Goal: Task Accomplishment & Management: Manage account settings

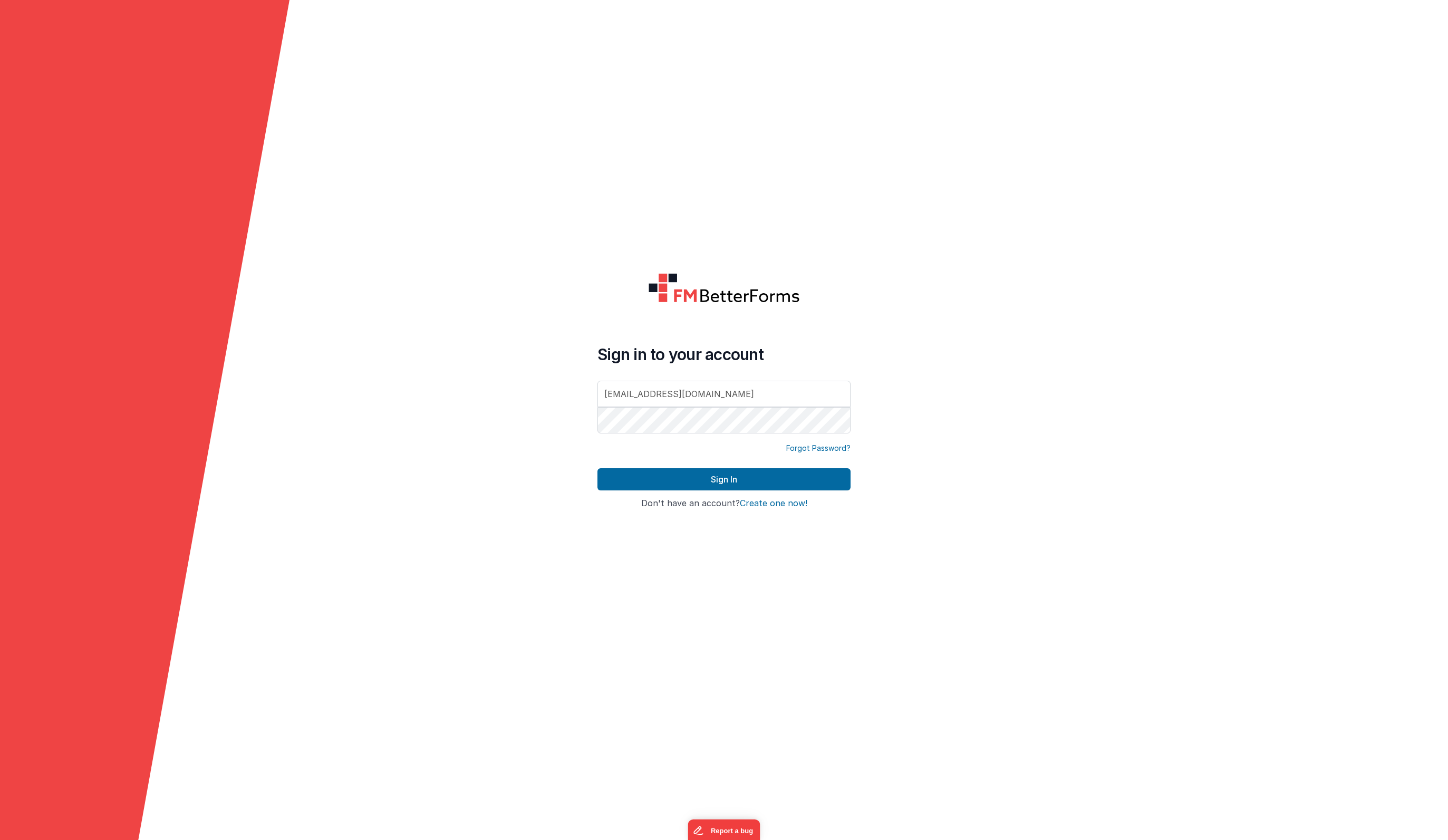
type input "[EMAIL_ADDRESS][DOMAIN_NAME]"
click at [767, 470] on button "Sign In" at bounding box center [724, 479] width 253 height 22
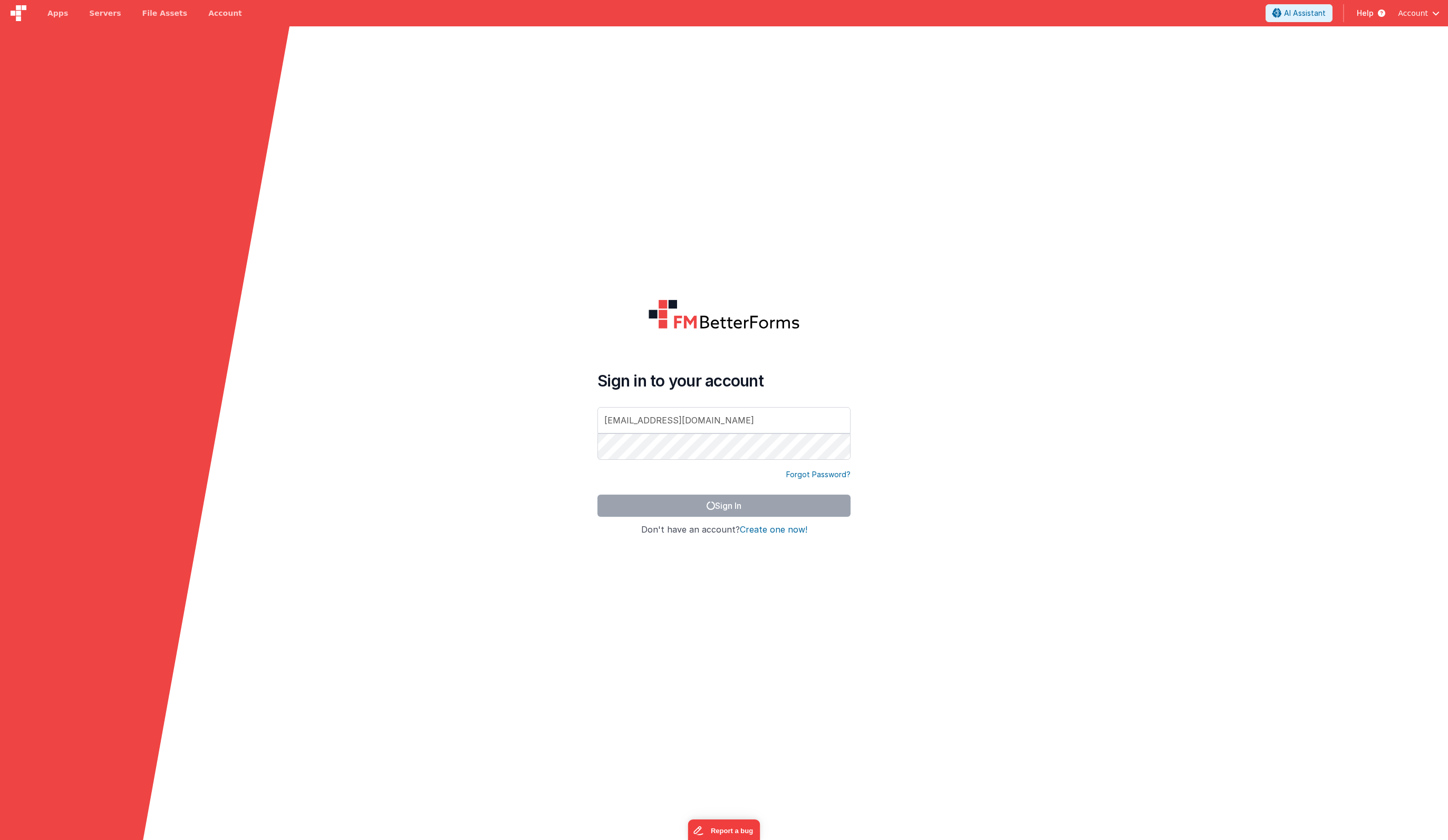
click at [1374, 14] on span "Help" at bounding box center [1365, 13] width 17 height 10
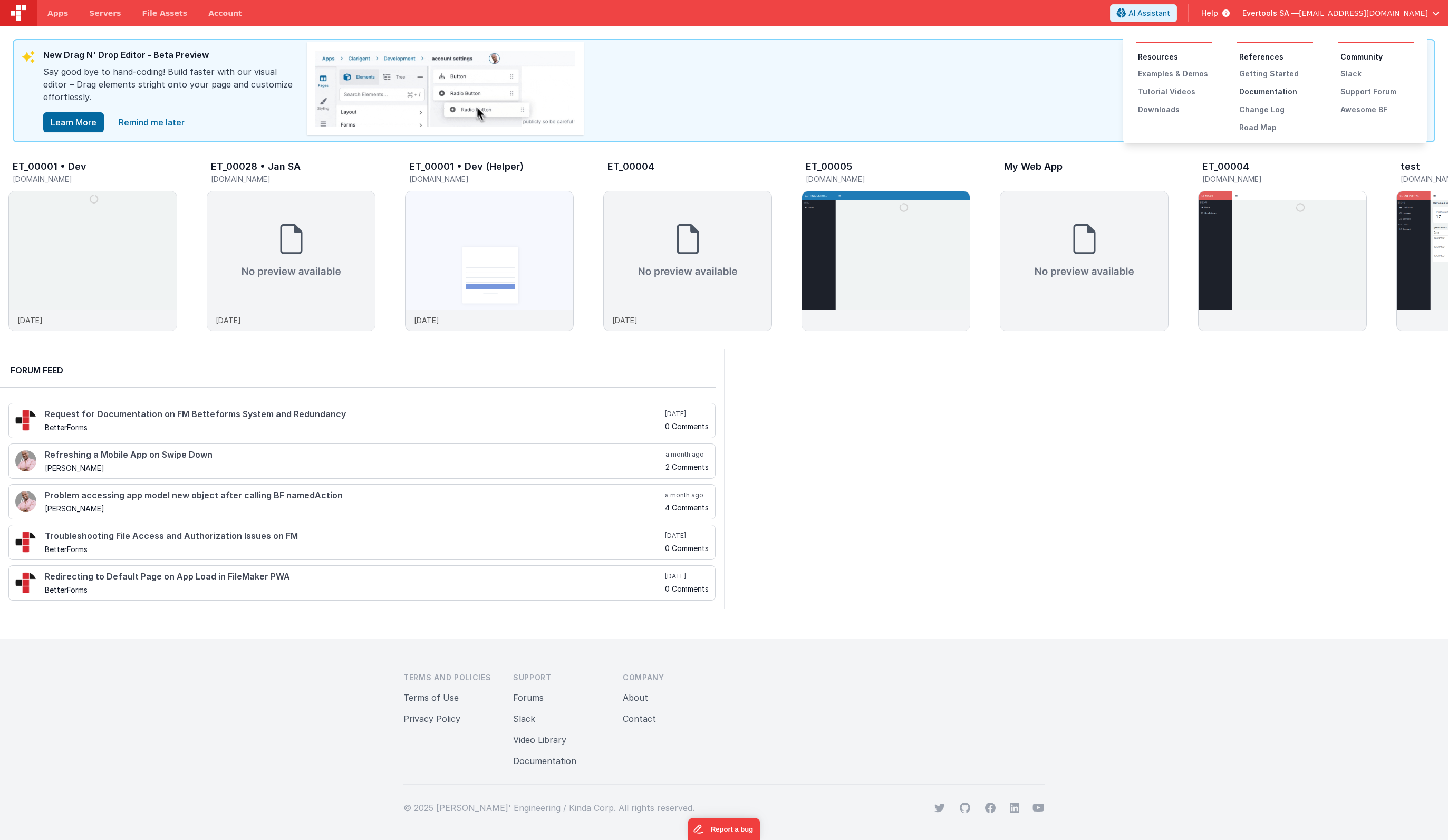
click at [1248, 91] on div "Documentation" at bounding box center [1276, 91] width 74 height 10
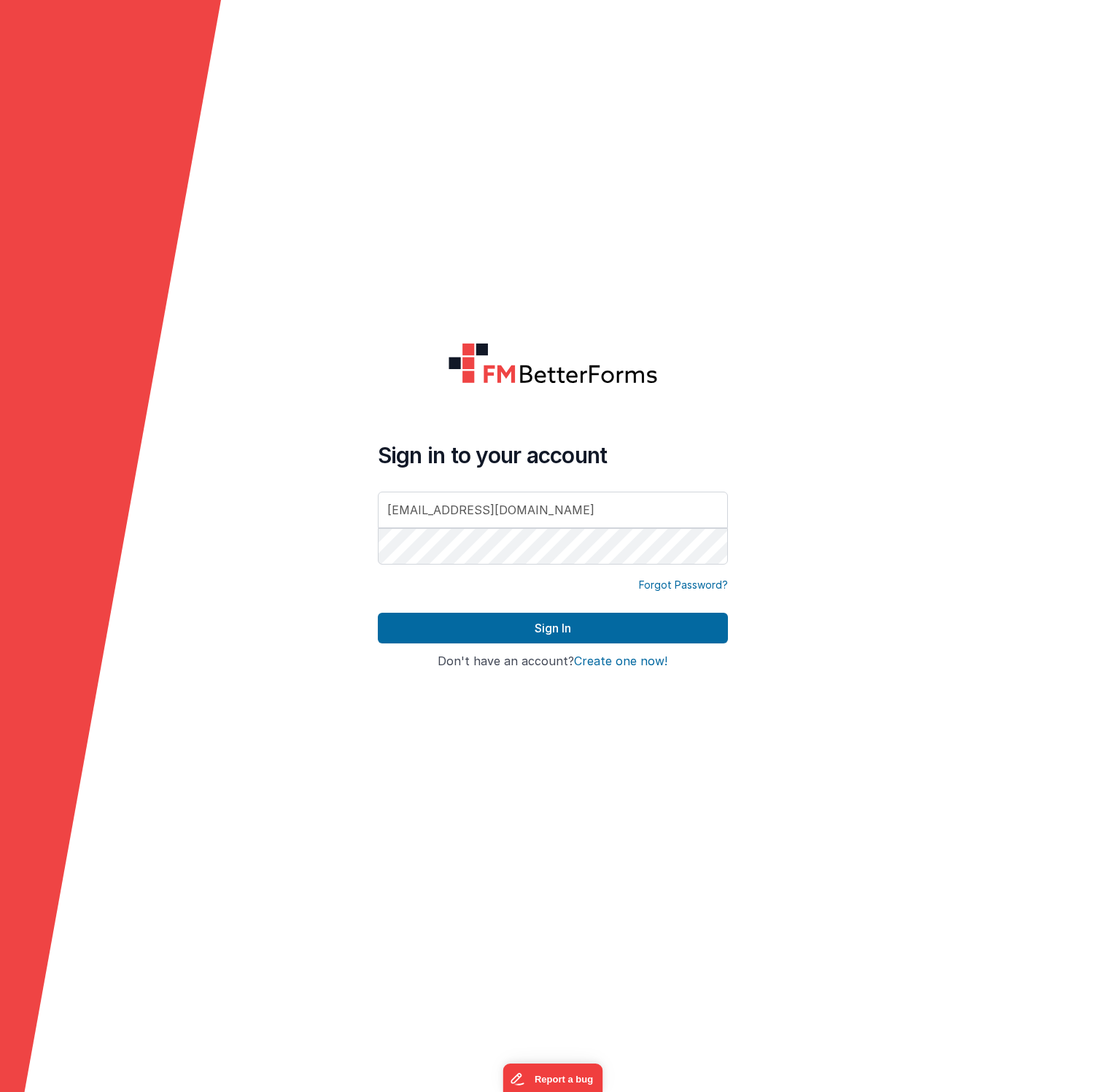
type input "[EMAIL_ADDRESS][DOMAIN_NAME]"
click at [549, 618] on button "Sign In" at bounding box center [552, 628] width 350 height 30
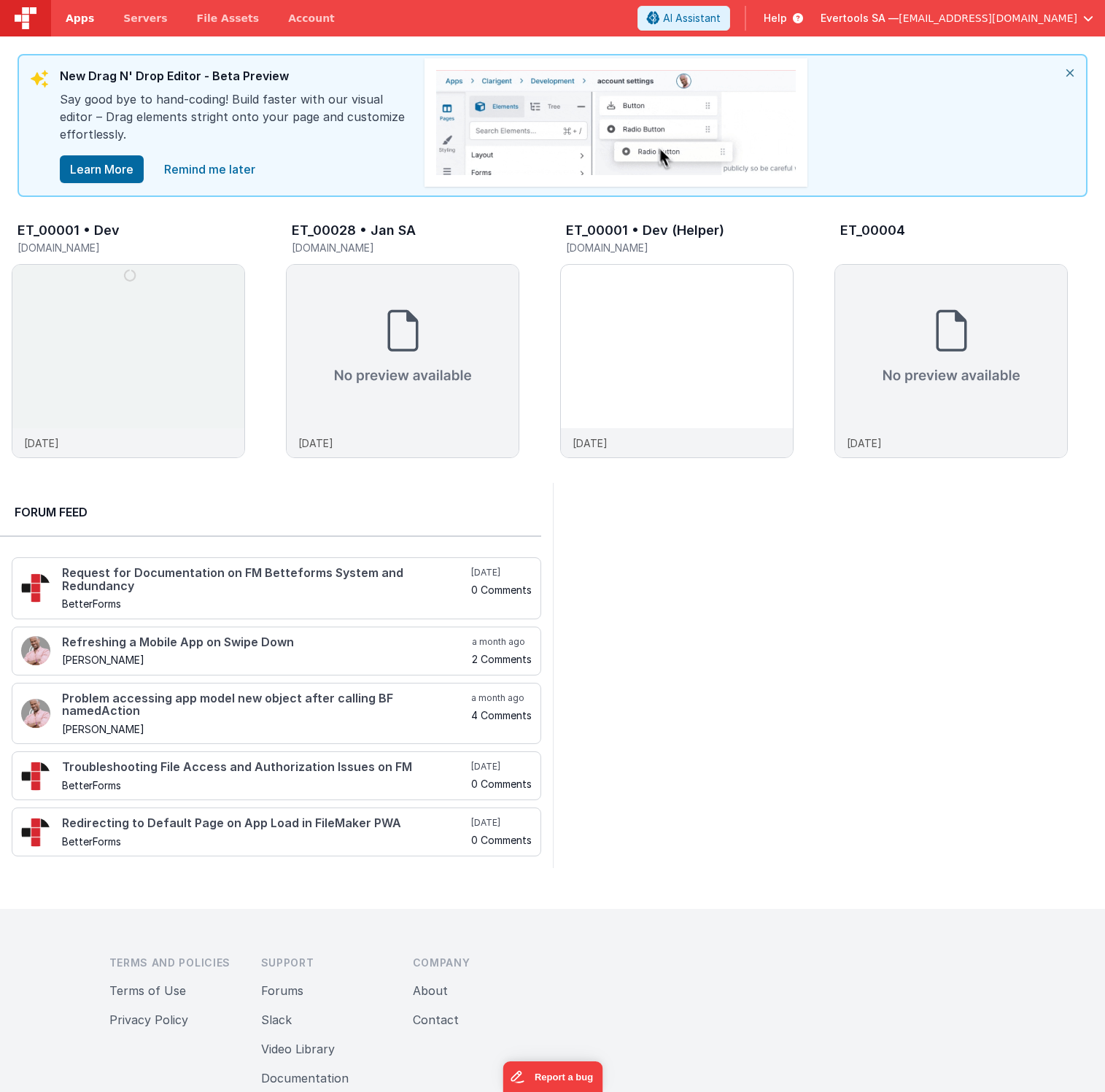
click at [77, 19] on span "Apps" at bounding box center [80, 18] width 29 height 14
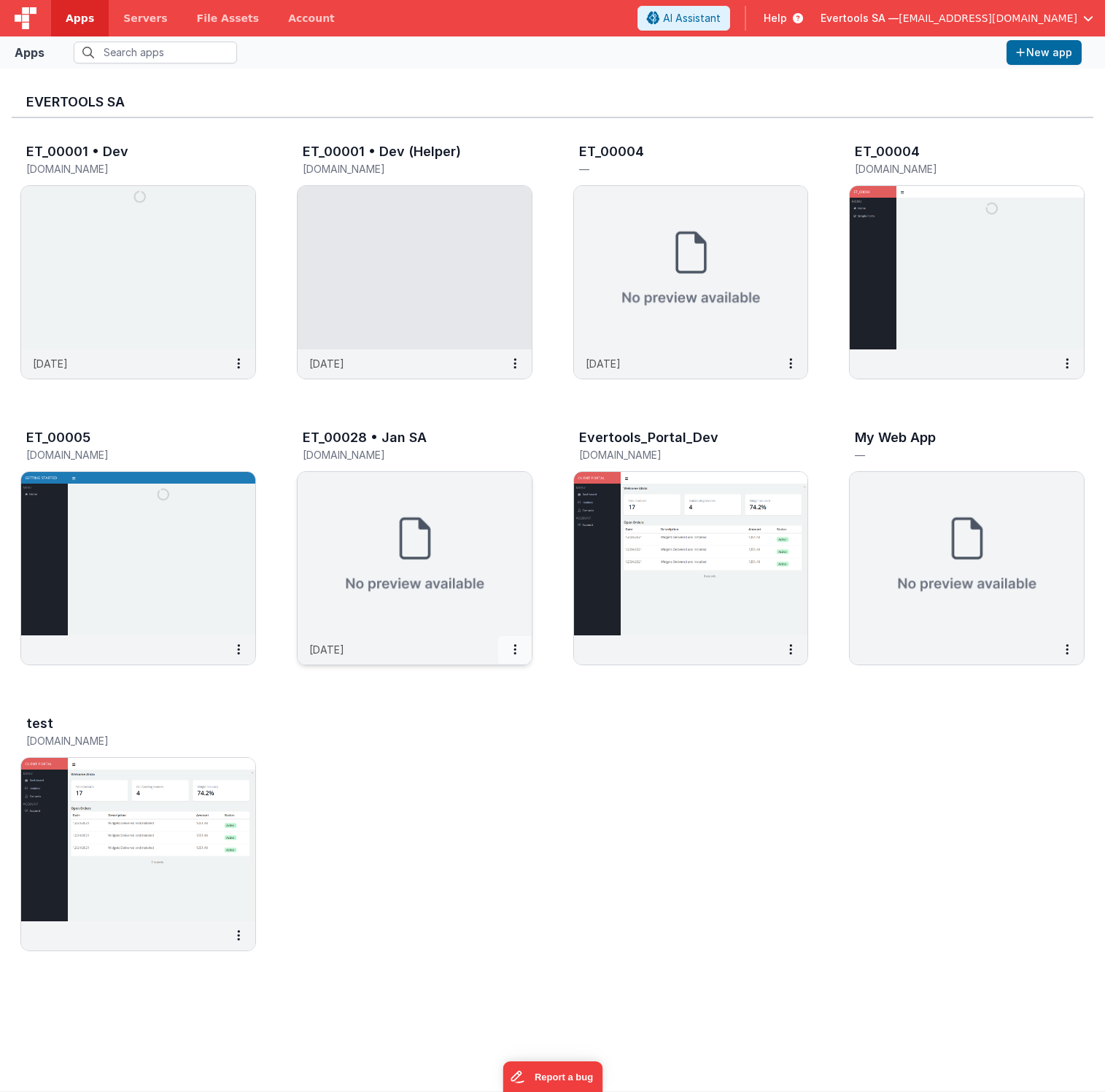
click at [515, 650] on icon at bounding box center [514, 650] width 3 height 1
click at [488, 681] on link "Settings" at bounding box center [482, 679] width 101 height 27
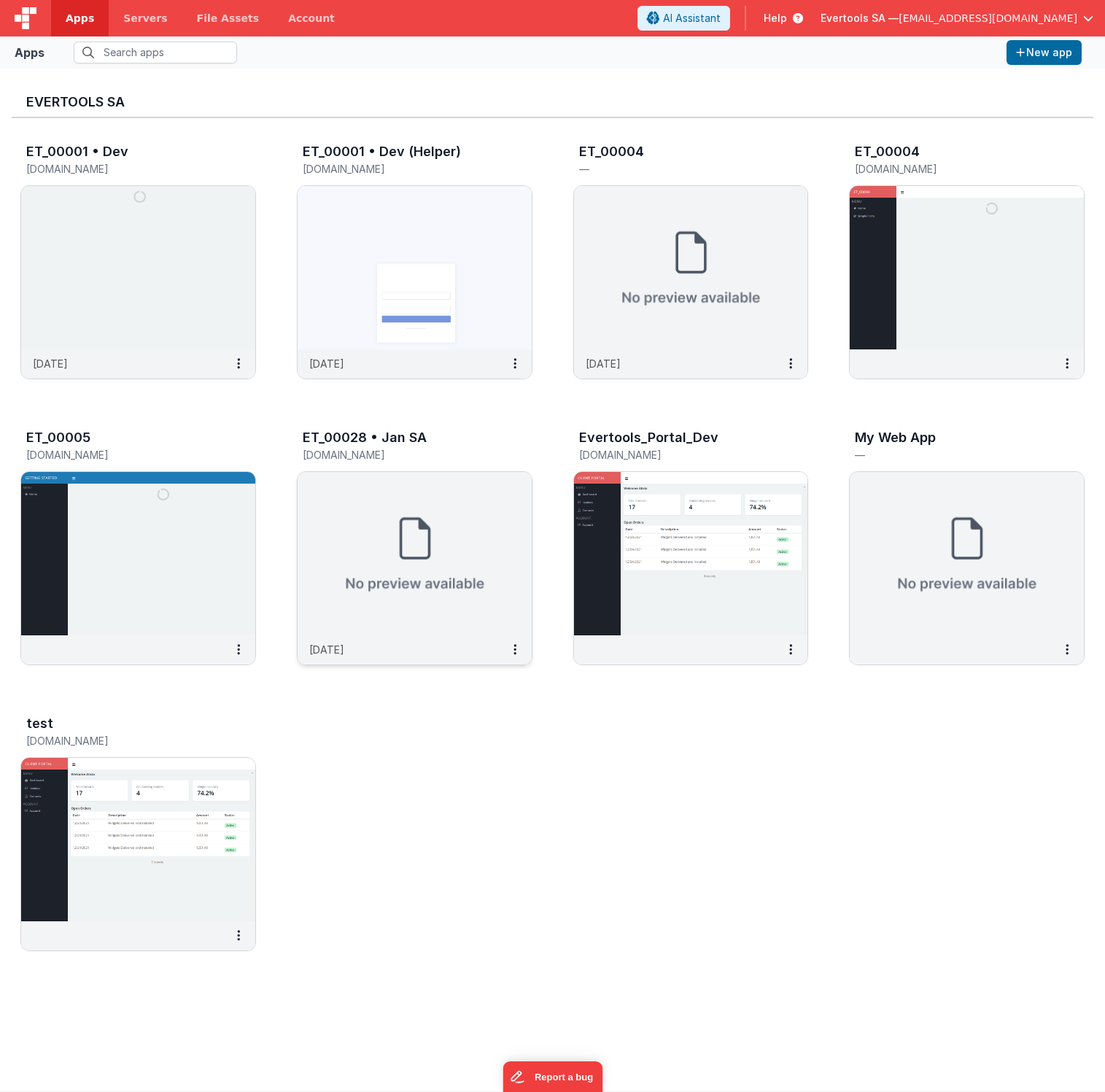
click at [404, 550] on img at bounding box center [415, 554] width 234 height 164
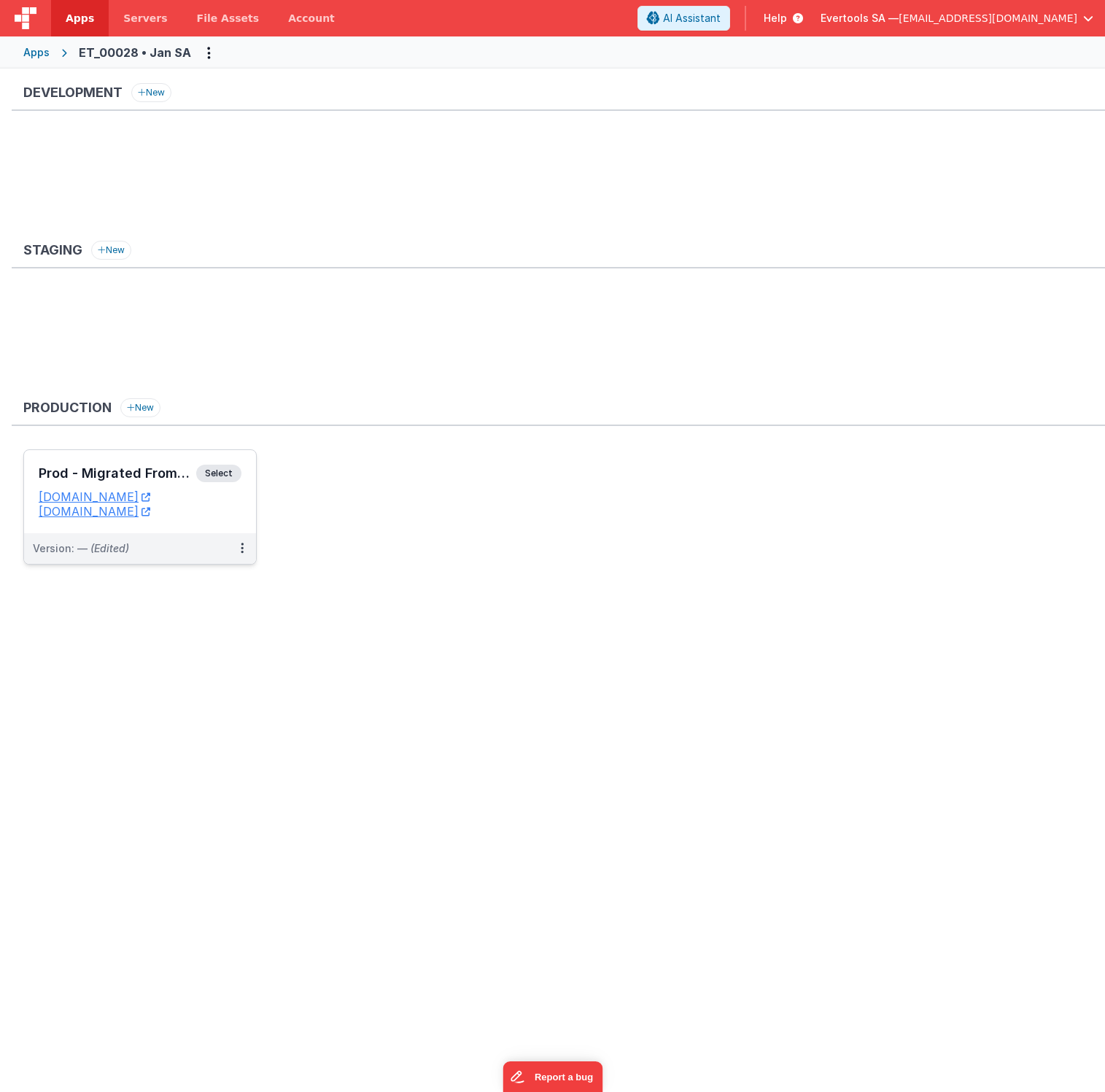
click at [218, 471] on span "Select" at bounding box center [219, 474] width 46 height 17
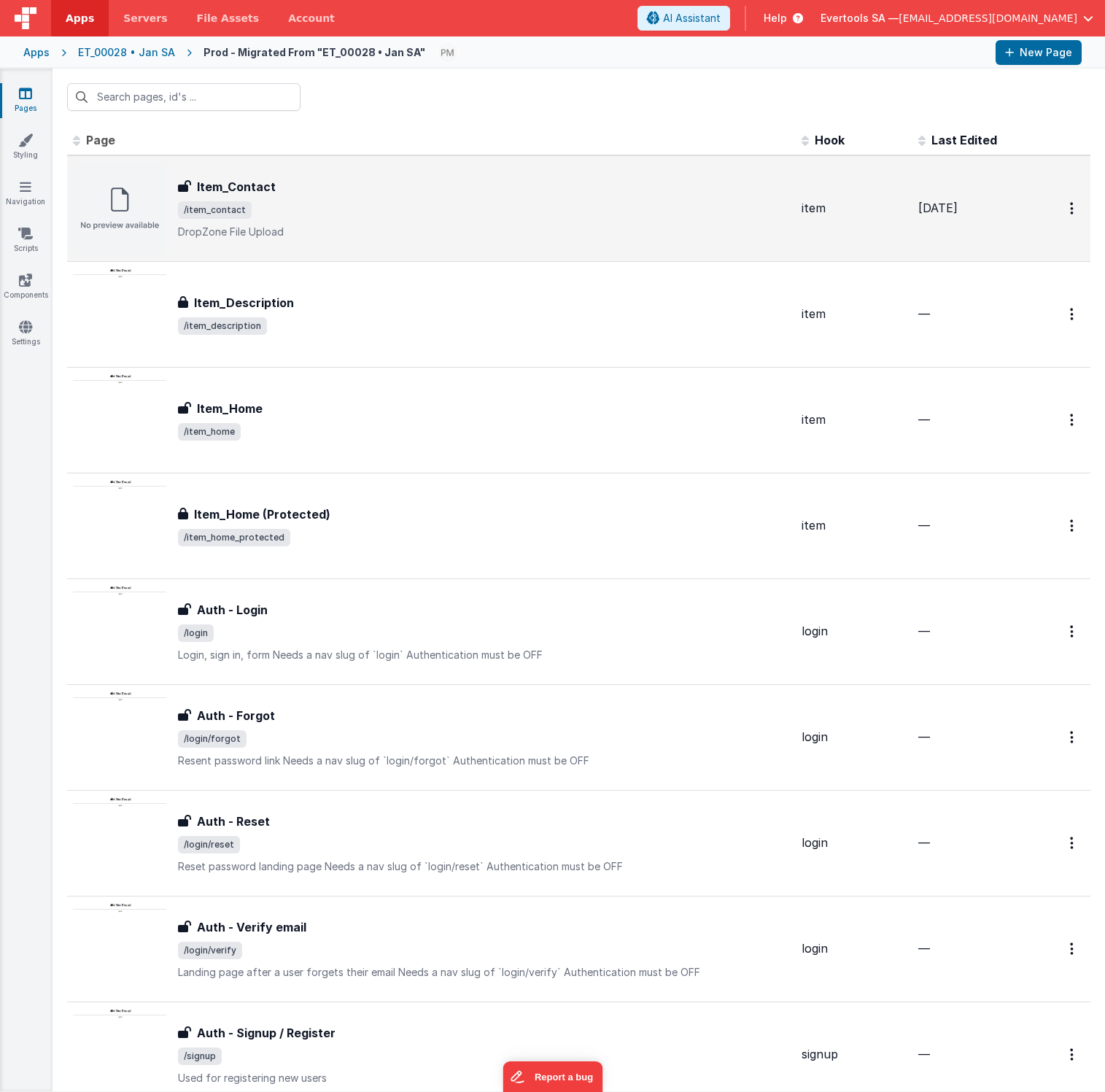
click at [296, 205] on span "/item_contact" at bounding box center [484, 210] width 612 height 17
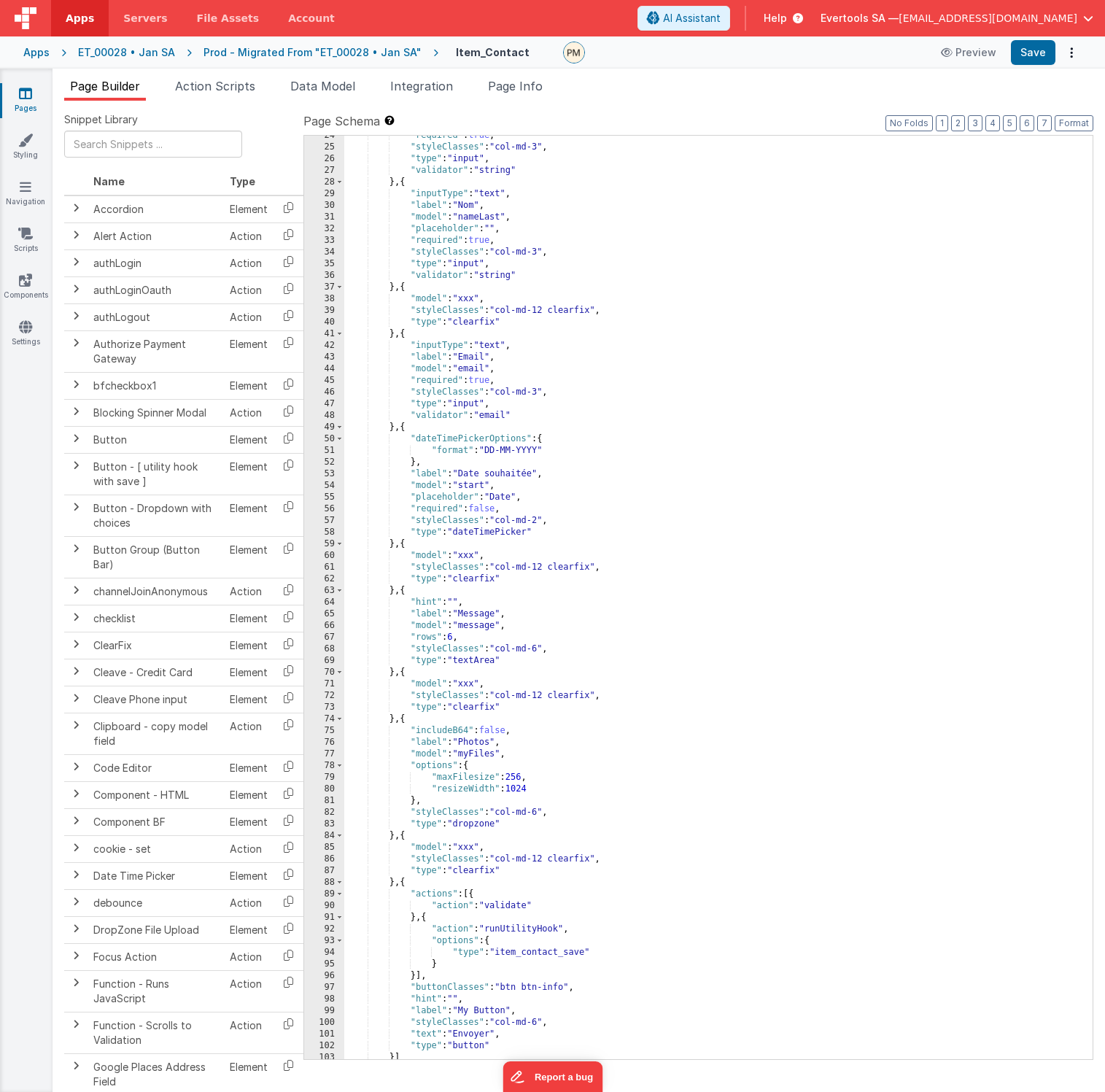
scroll to position [314, 0]
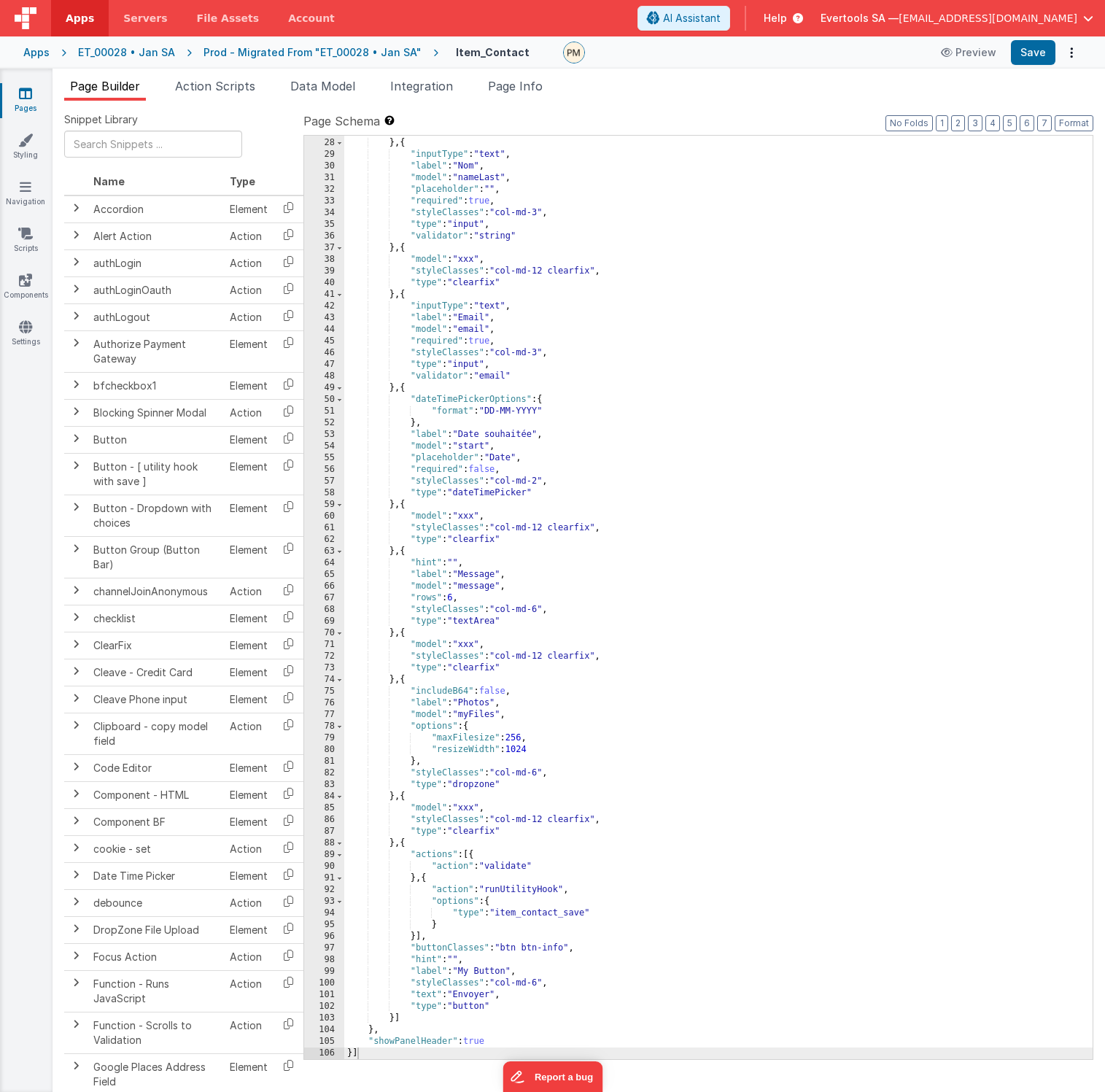
click at [465, 784] on div ""validator" : "string" } , { "inputType" : "text" , "label" : "Nom" , "model" :…" at bounding box center [718, 599] width 748 height 947
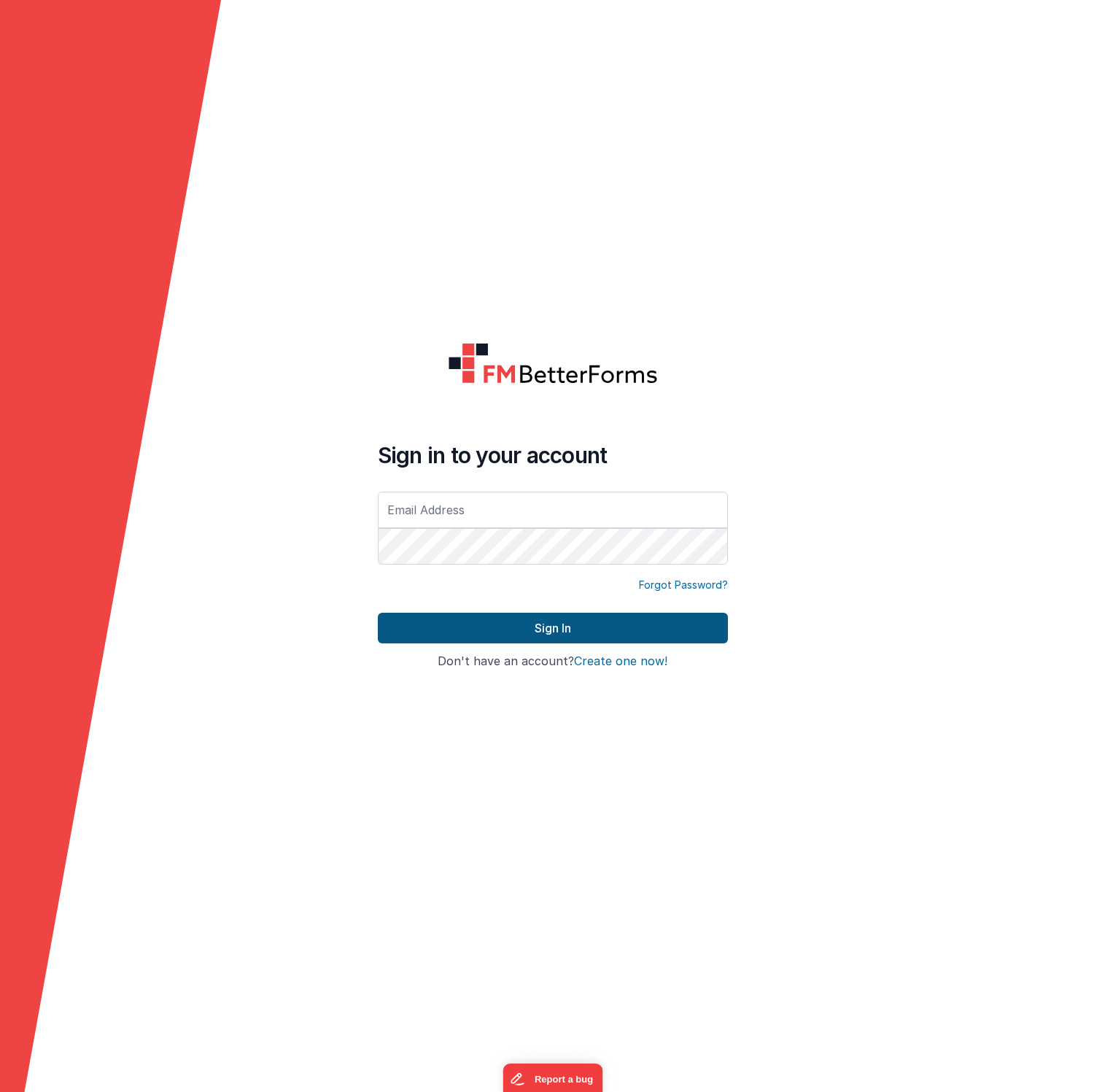
click at [447, 625] on button "Sign In" at bounding box center [552, 628] width 350 height 30
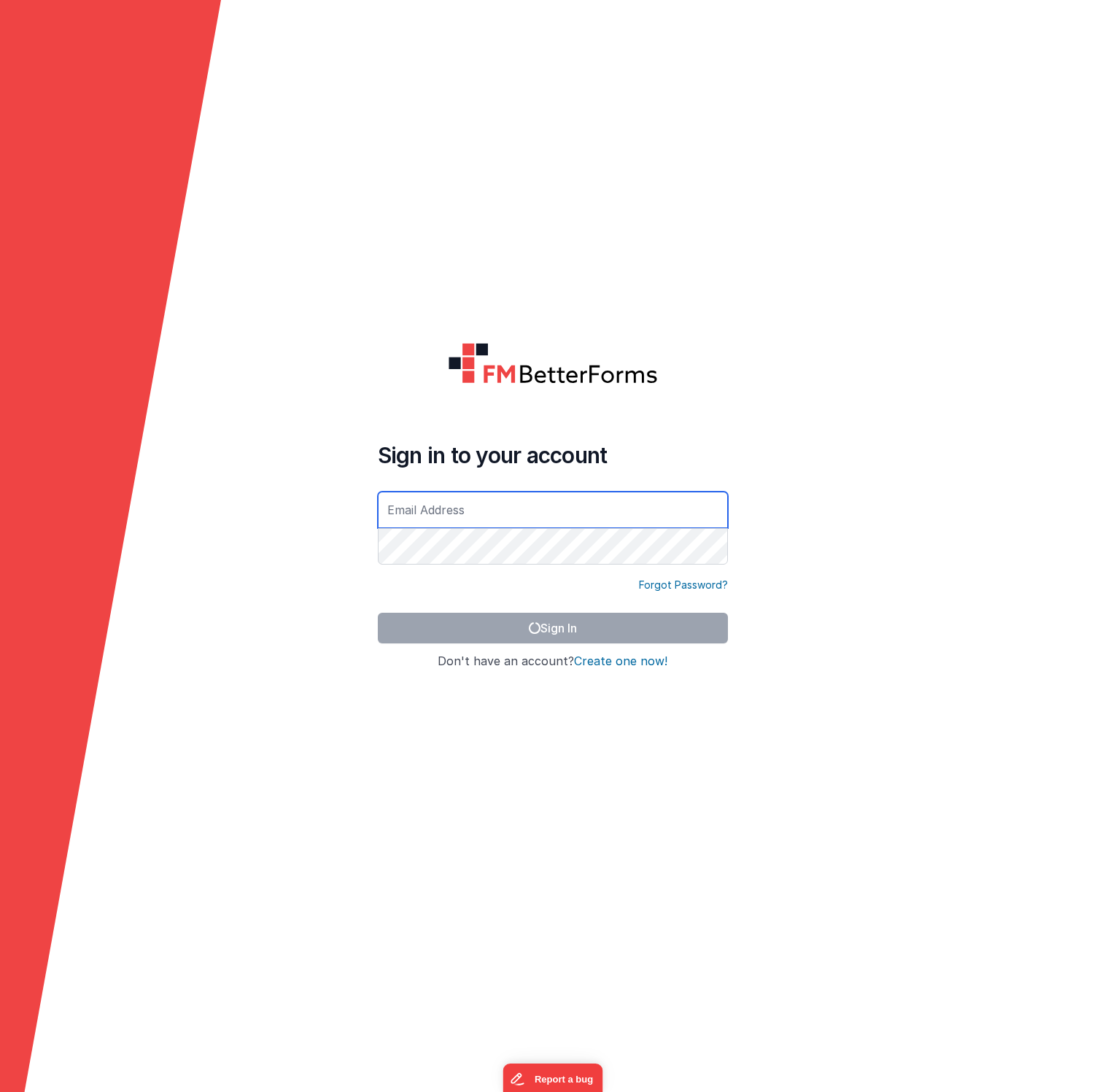
click at [428, 504] on input "text" at bounding box center [552, 510] width 350 height 36
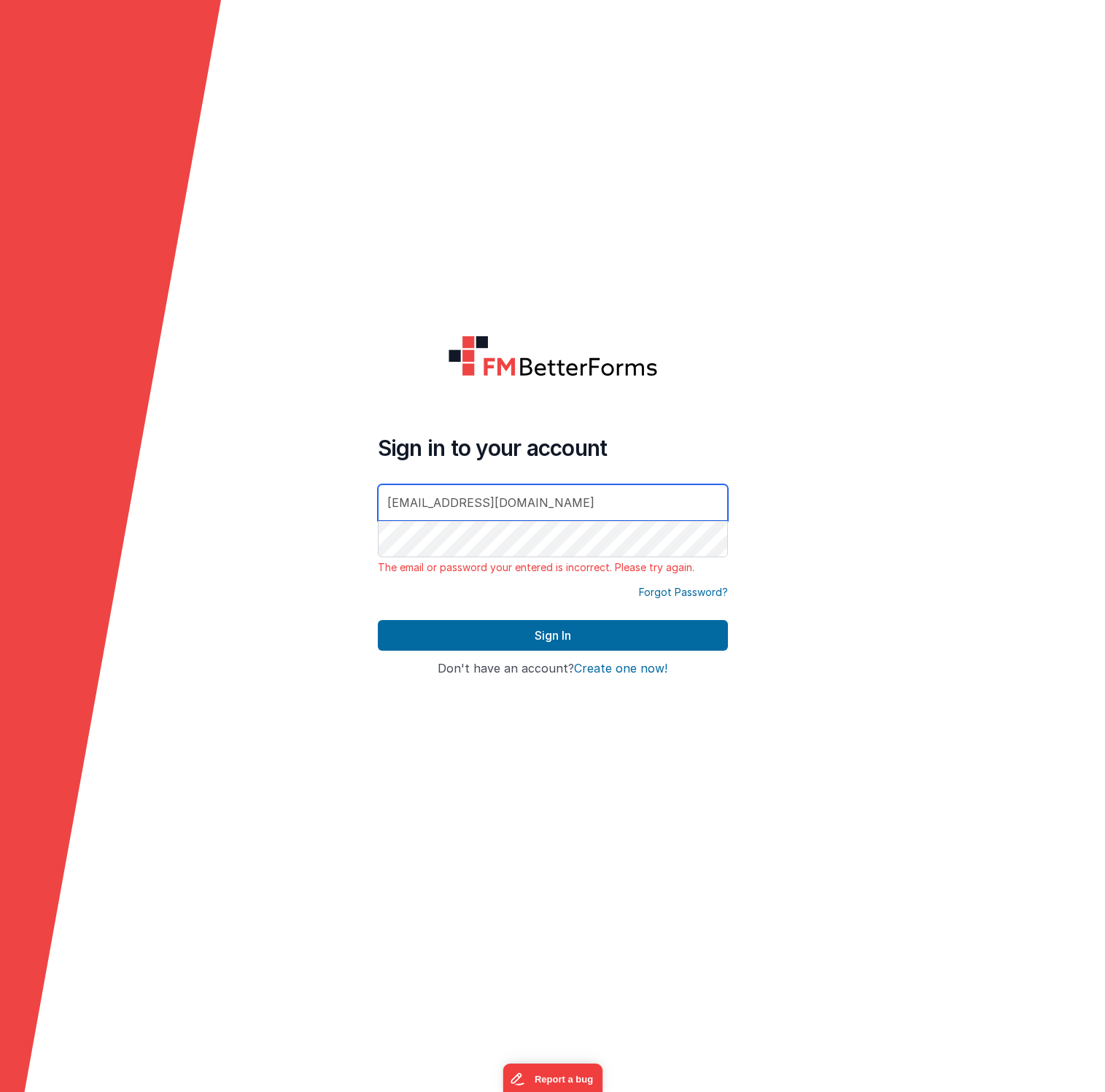
type input "[EMAIL_ADDRESS][DOMAIN_NAME]"
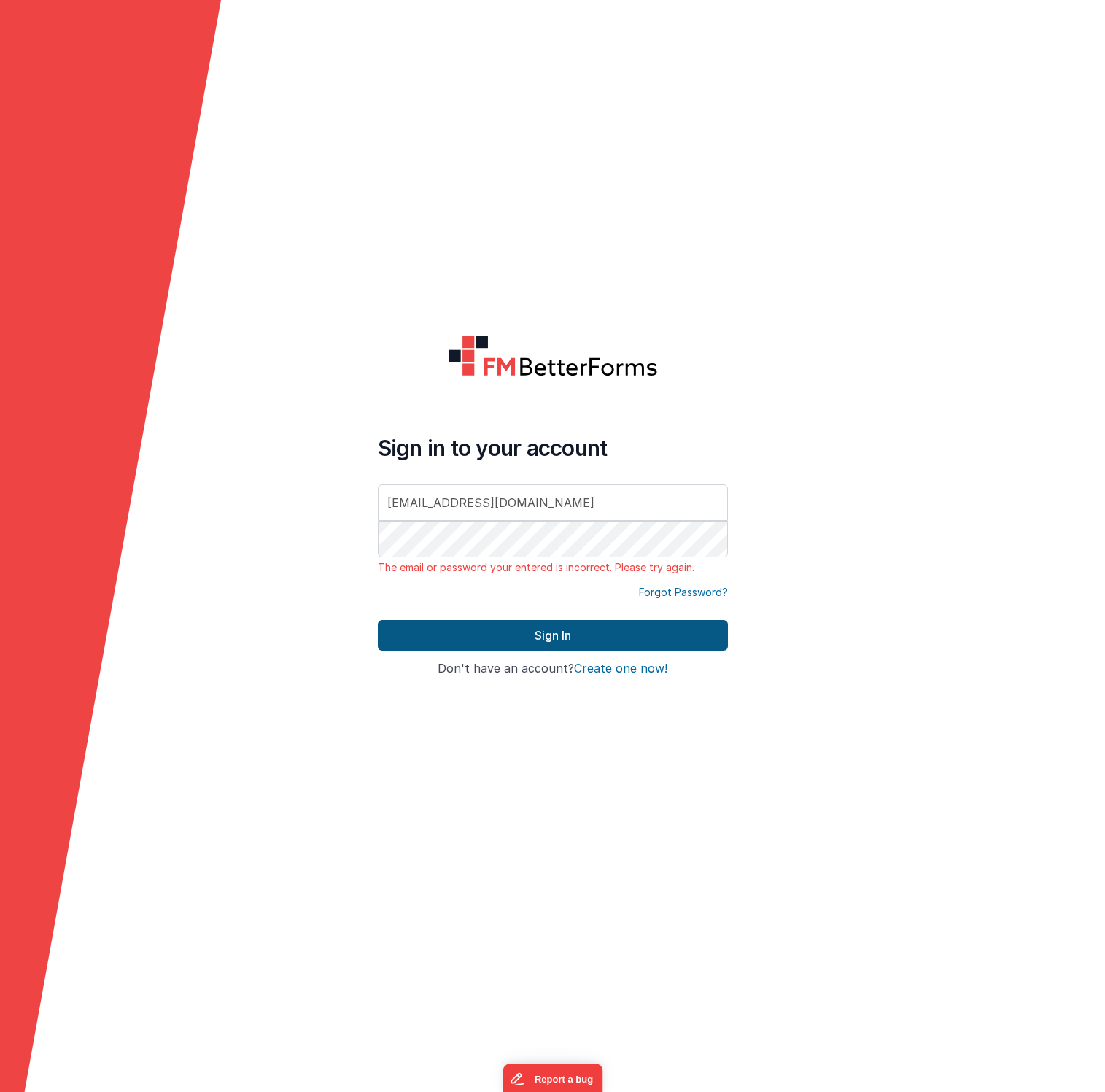
click at [554, 634] on button "Sign In" at bounding box center [552, 635] width 350 height 30
